Goal: Find specific page/section: Find specific page/section

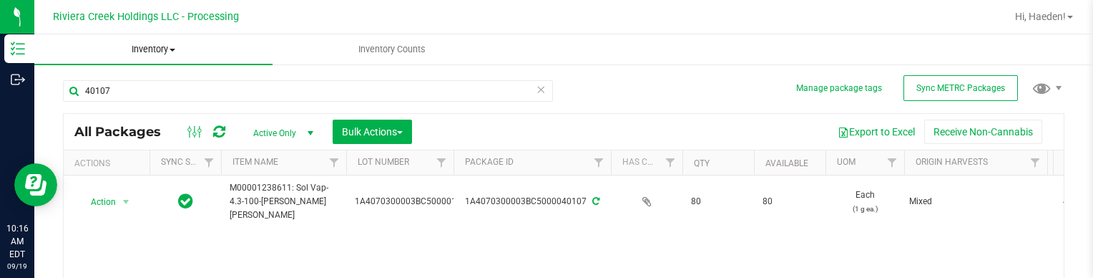
scroll to position [79, 0]
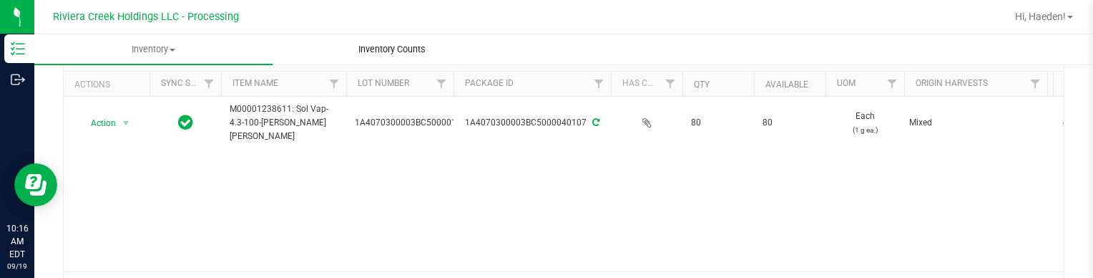
click at [289, 52] on uib-tab-heading "Inventory Counts" at bounding box center [391, 49] width 237 height 29
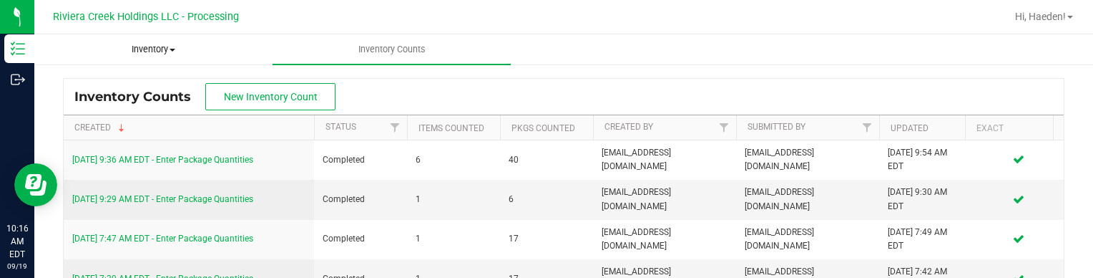
click at [203, 52] on span "Inventory" at bounding box center [153, 49] width 237 height 13
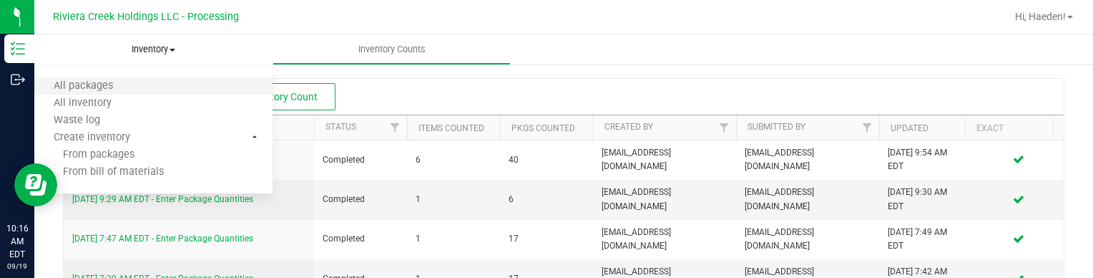
click at [133, 82] on li "All packages" at bounding box center [153, 86] width 238 height 17
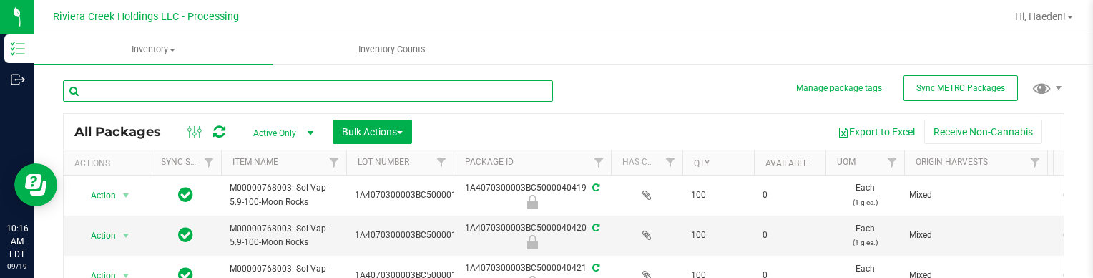
click at [273, 89] on input "text" at bounding box center [308, 90] width 490 height 21
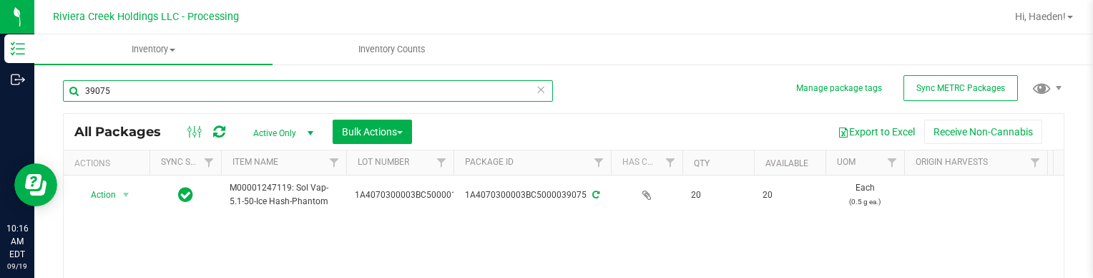
type input "39075"
